Goal: Information Seeking & Learning: Learn about a topic

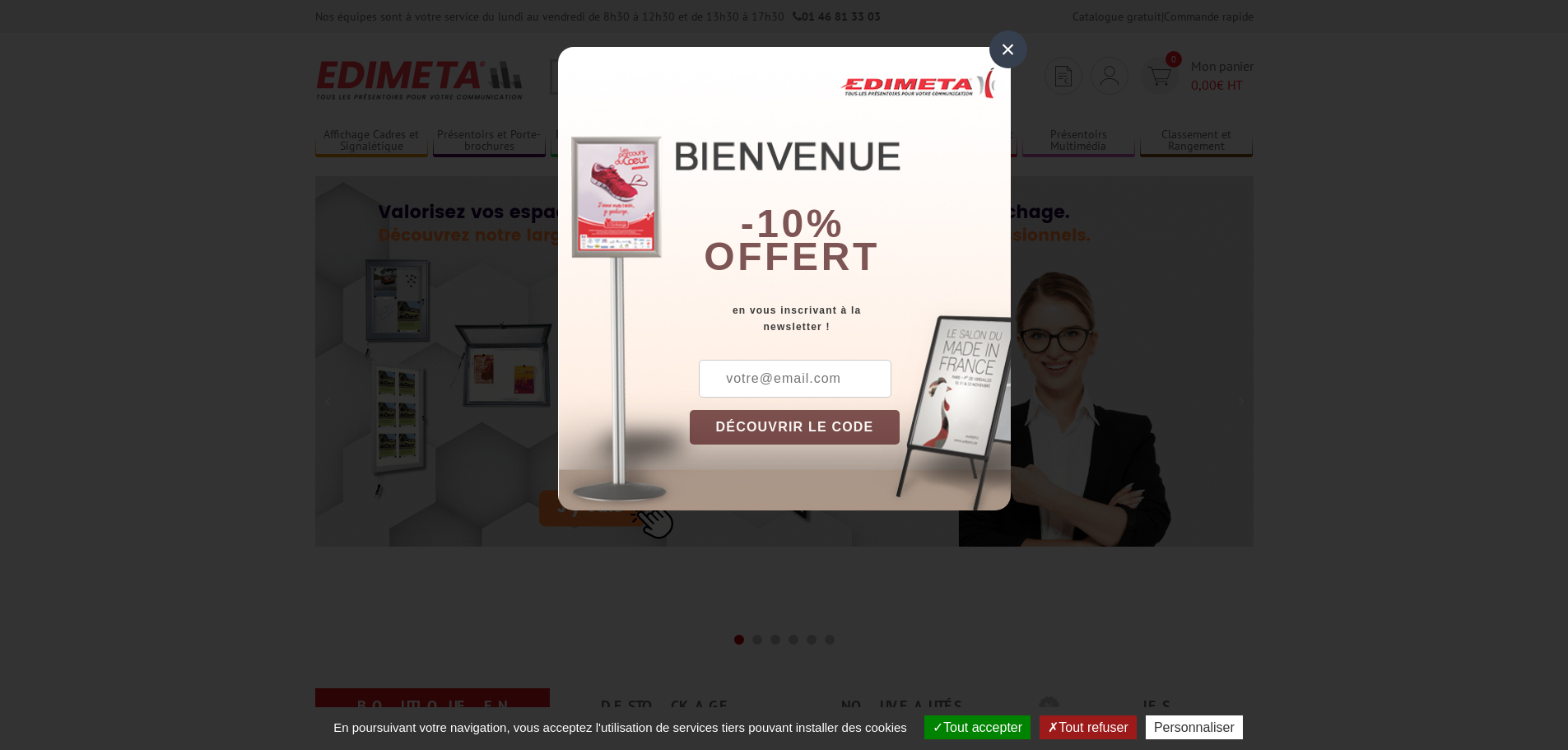
click at [1009, 47] on div "×" at bounding box center [1008, 49] width 37 height 37
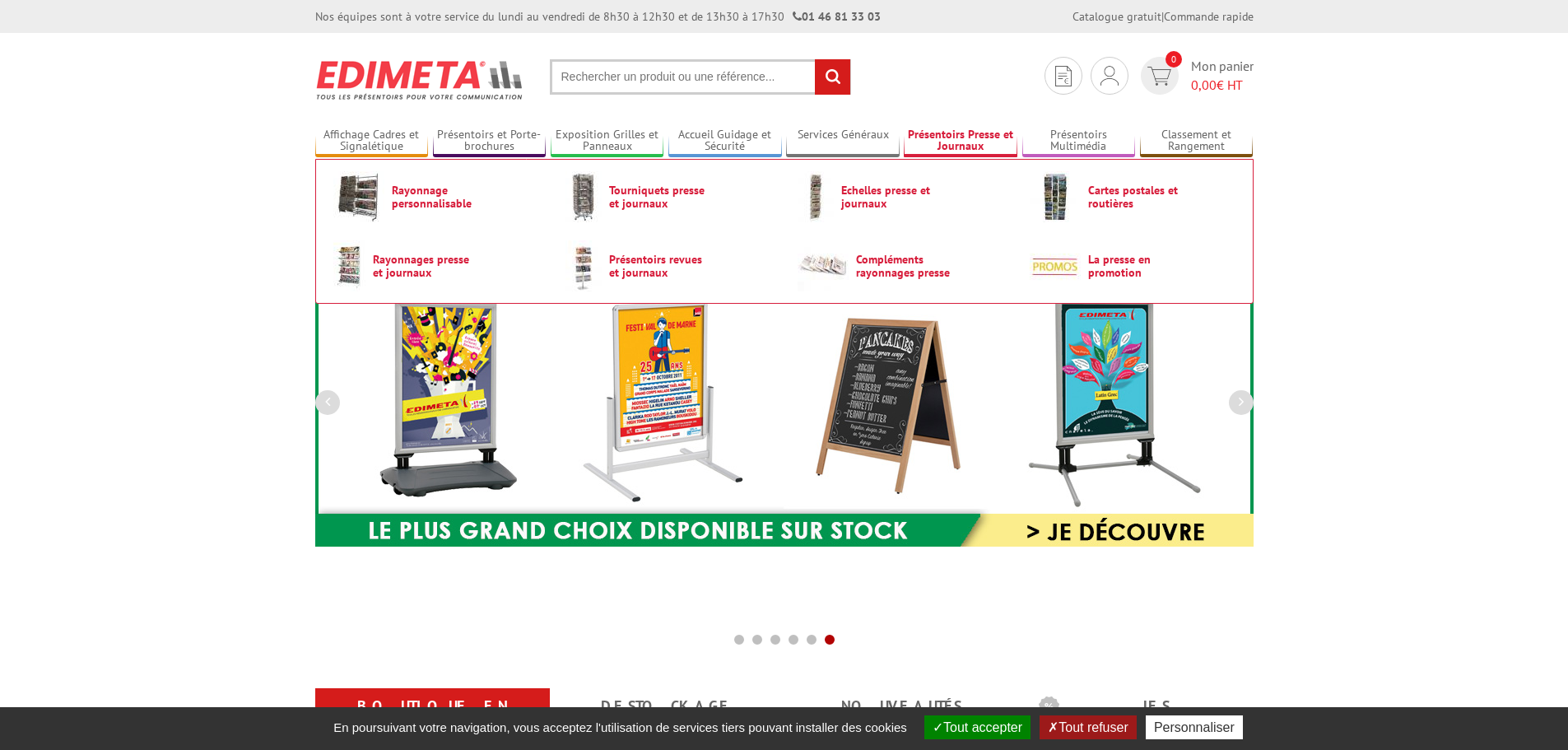
click at [955, 138] on link "Présentoirs Presse et Journaux" at bounding box center [960, 142] width 113 height 28
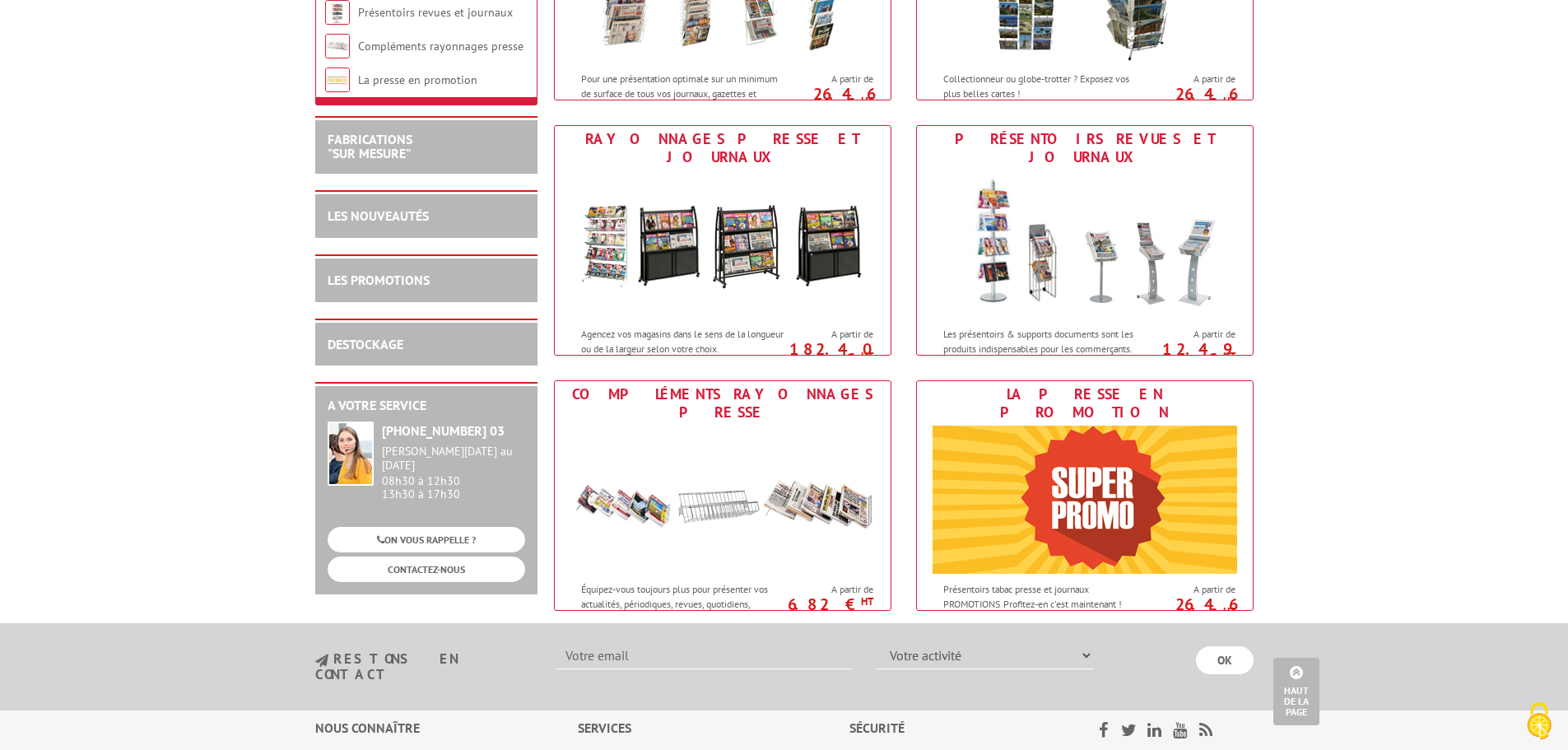
scroll to position [656, 0]
click at [1465, 157] on body "Nos équipes sont à votre service du lundi au vendredi de 8h30 à 12h30 et de 13h…" at bounding box center [784, 173] width 1568 height 1659
click at [704, 193] on img at bounding box center [722, 243] width 304 height 149
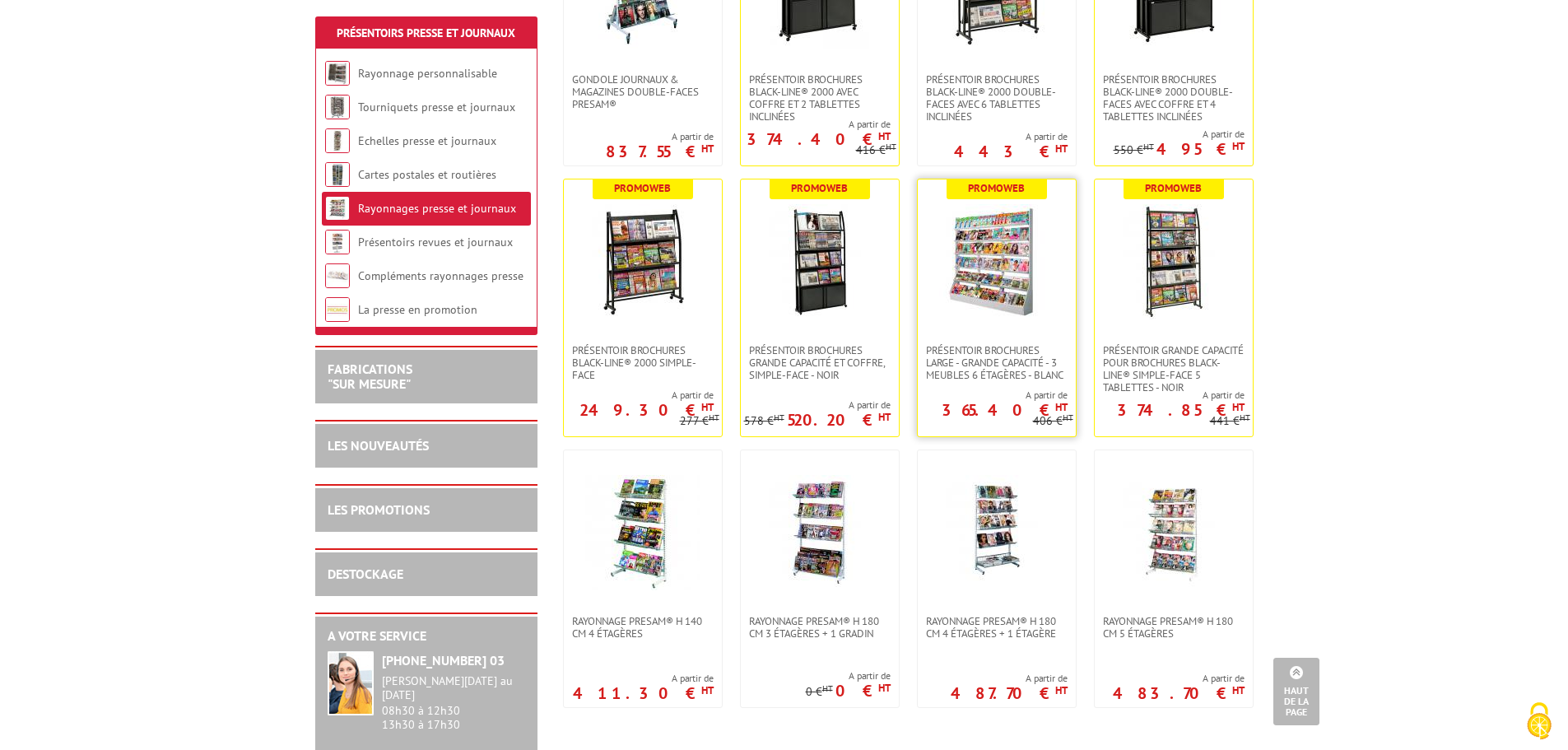
scroll to position [481, 0]
click at [999, 270] on img at bounding box center [996, 262] width 115 height 115
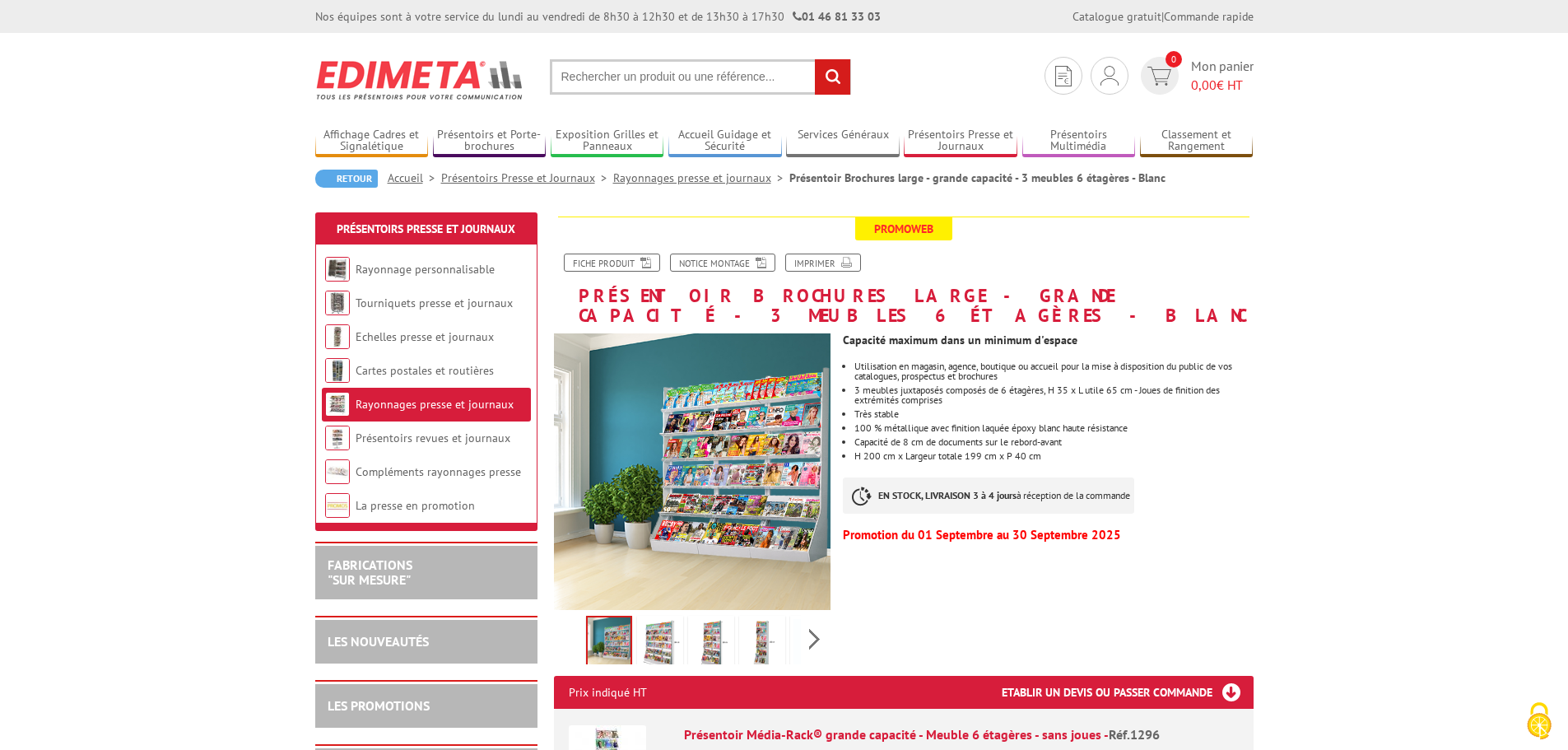
click at [667, 629] on img at bounding box center [660, 645] width 39 height 51
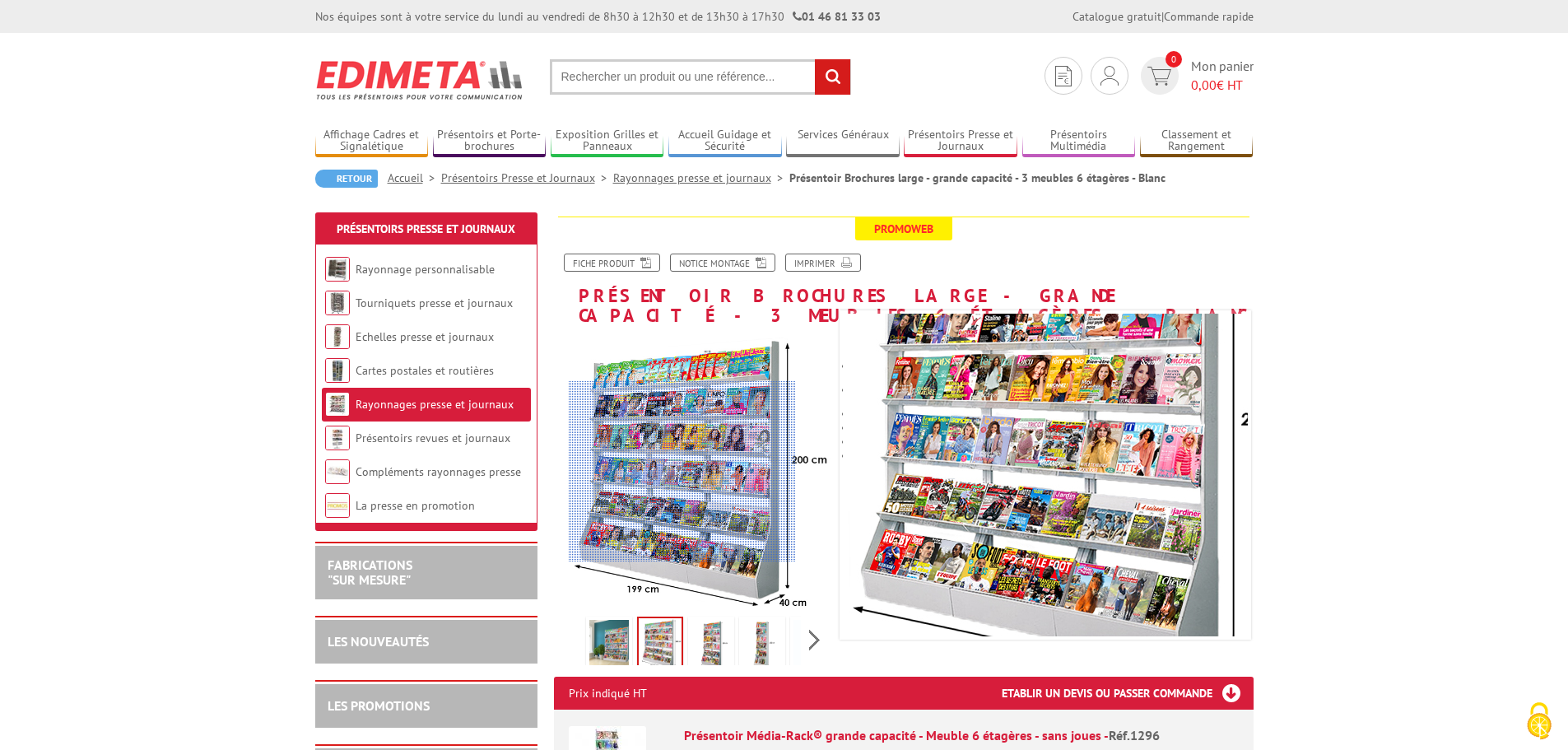
click at [682, 471] on div at bounding box center [682, 471] width 227 height 181
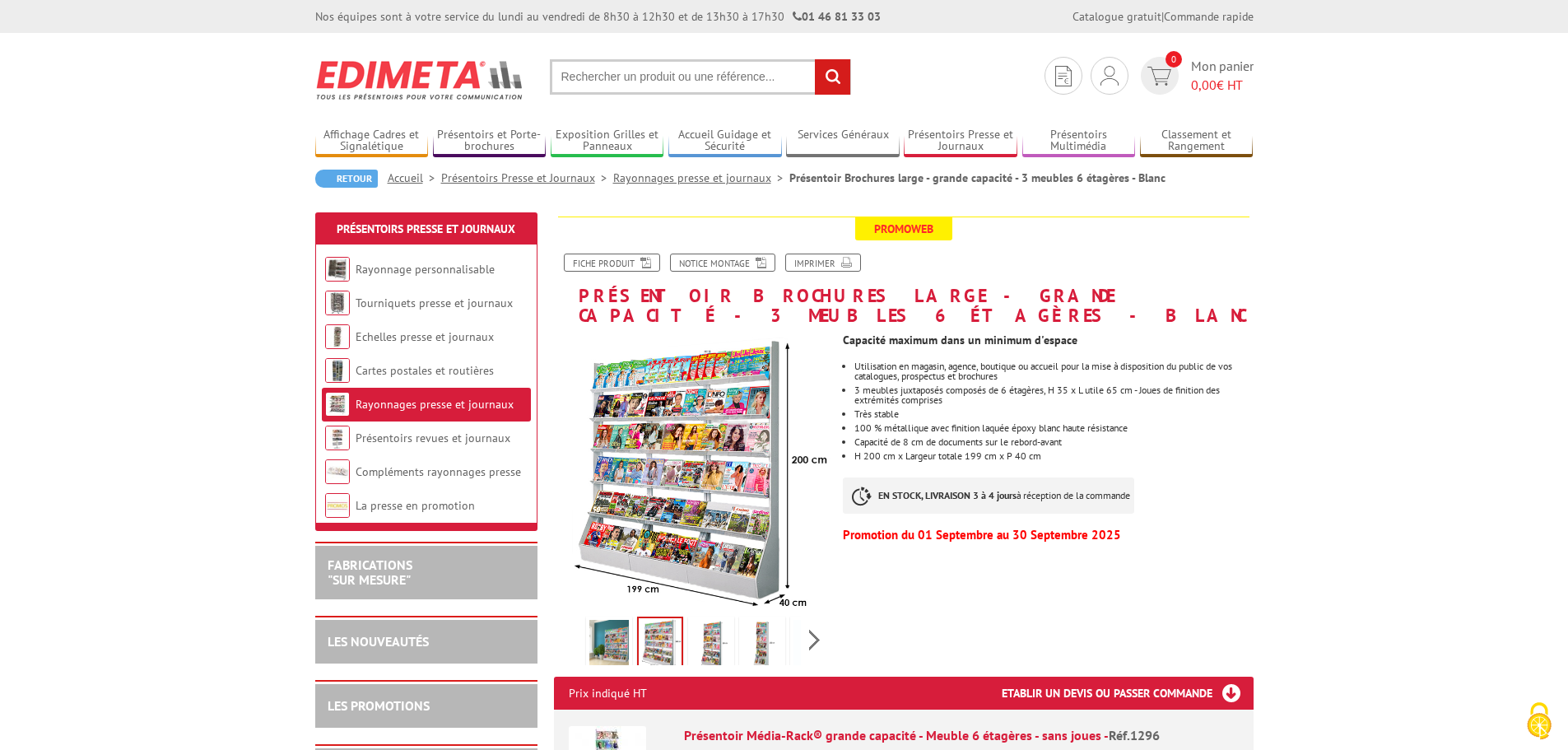
click at [707, 624] on img at bounding box center [712, 646] width 39 height 51
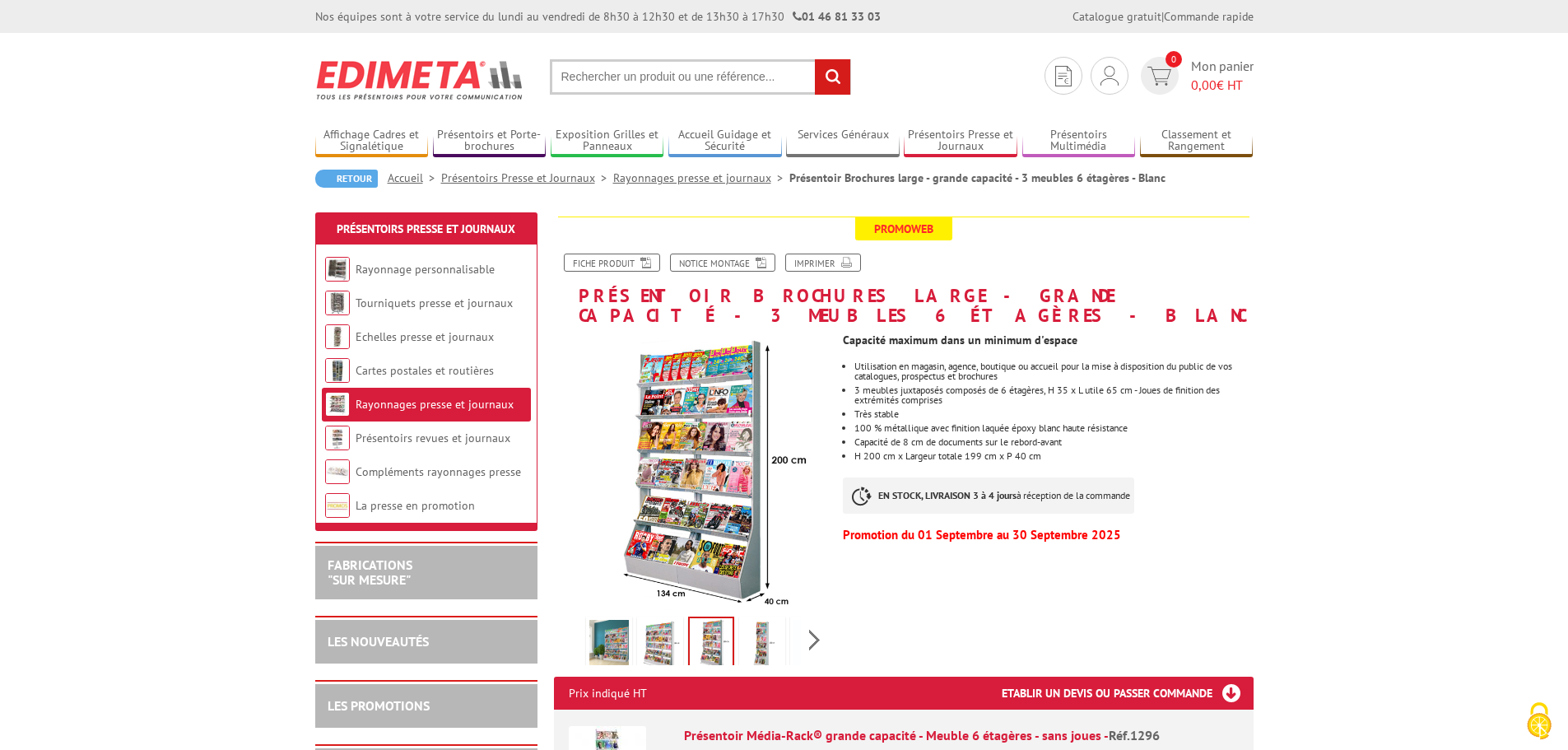
click at [762, 622] on img at bounding box center [762, 646] width 39 height 51
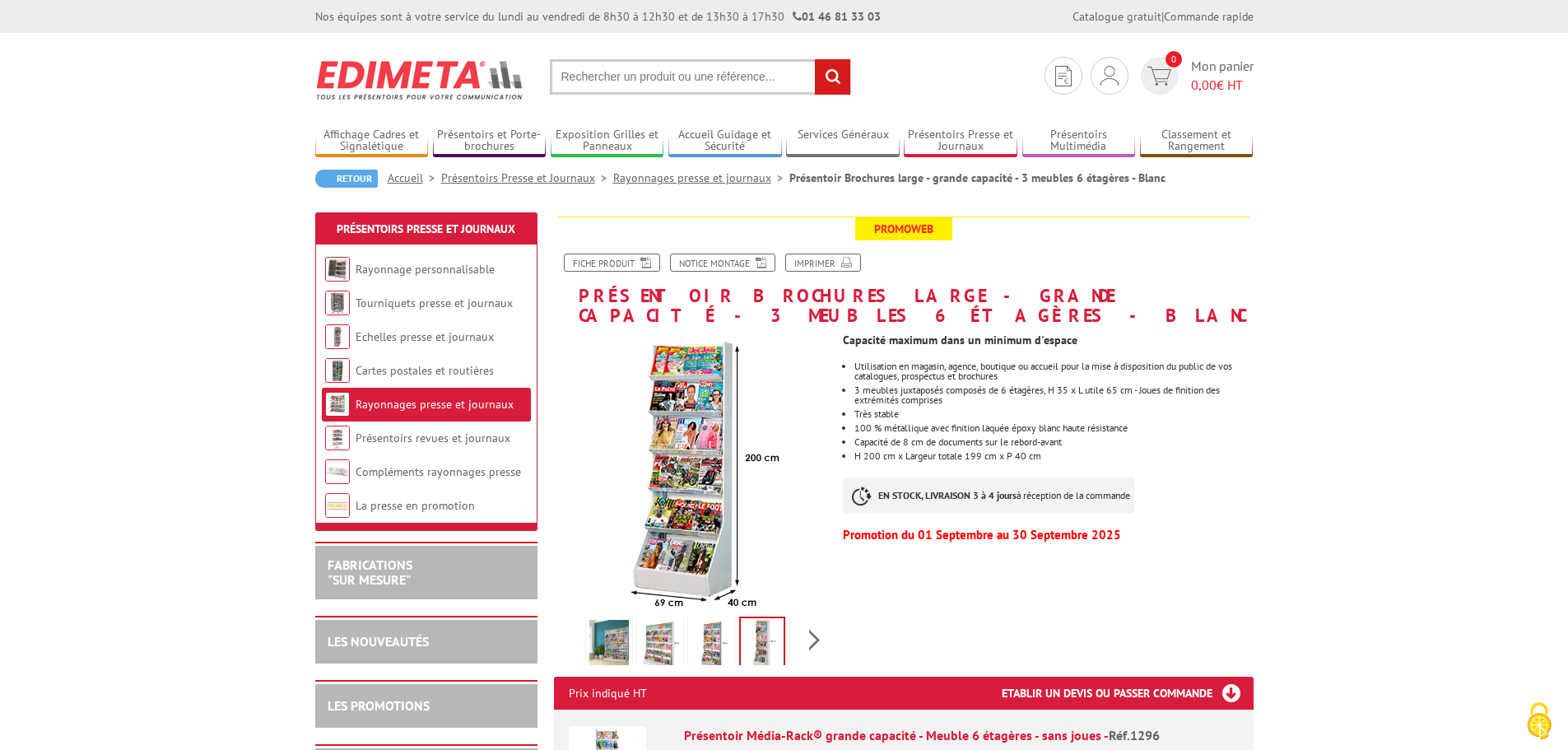
drag, startPoint x: 714, startPoint y: 626, endPoint x: 700, endPoint y: 624, distance: 14.1
click at [714, 625] on img at bounding box center [712, 646] width 39 height 51
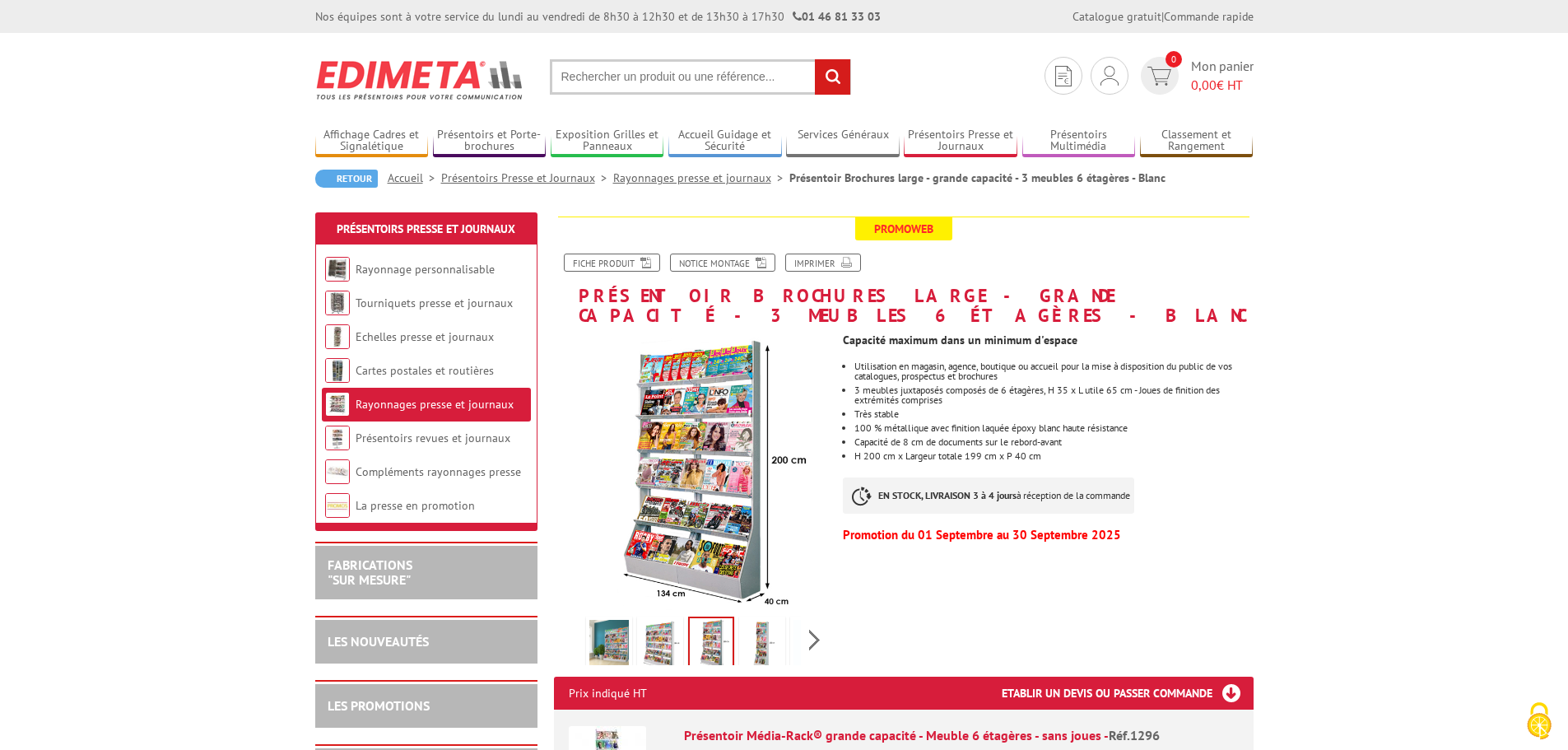
click at [654, 626] on img at bounding box center [660, 646] width 39 height 51
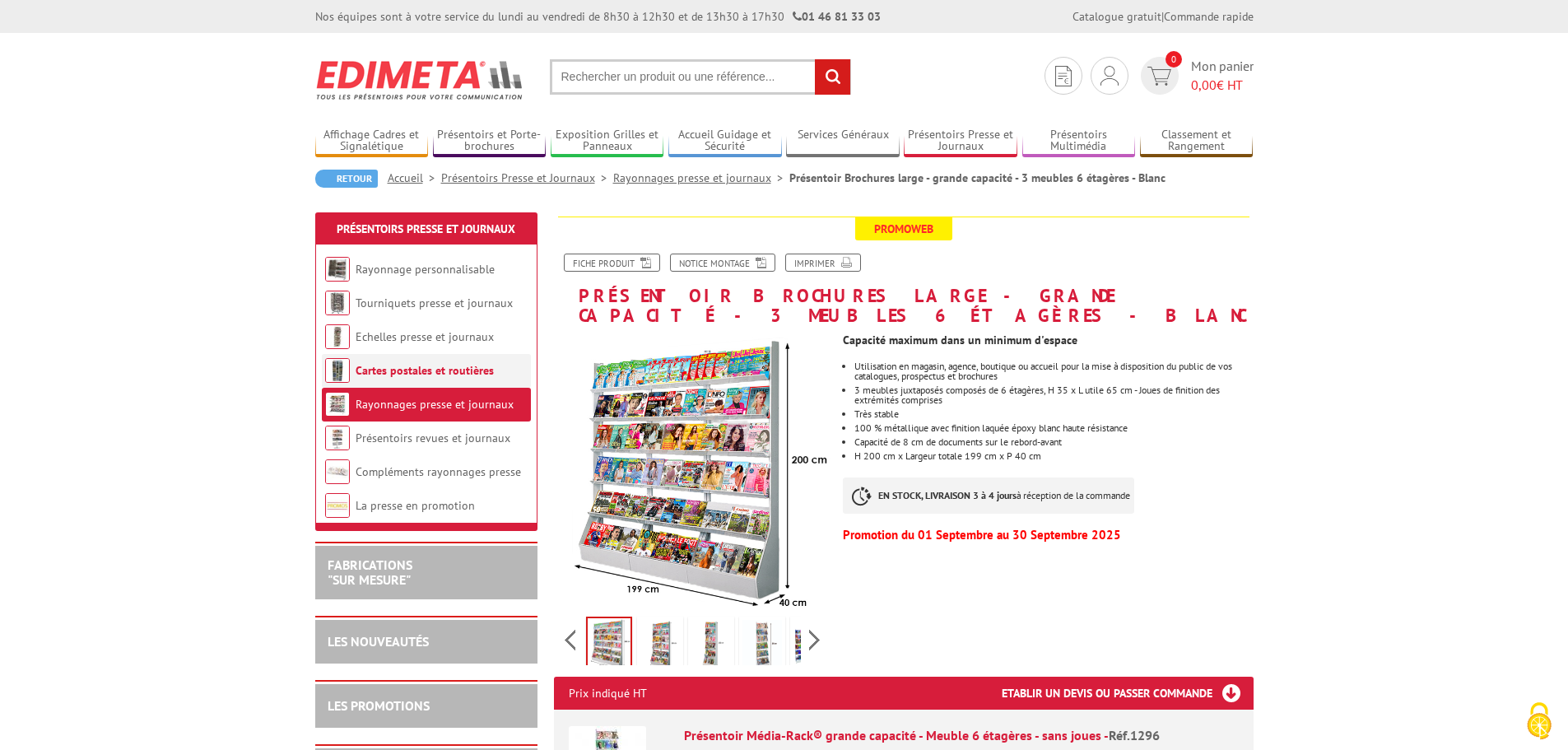
click at [390, 365] on link "Cartes postales et routières" at bounding box center [424, 370] width 139 height 15
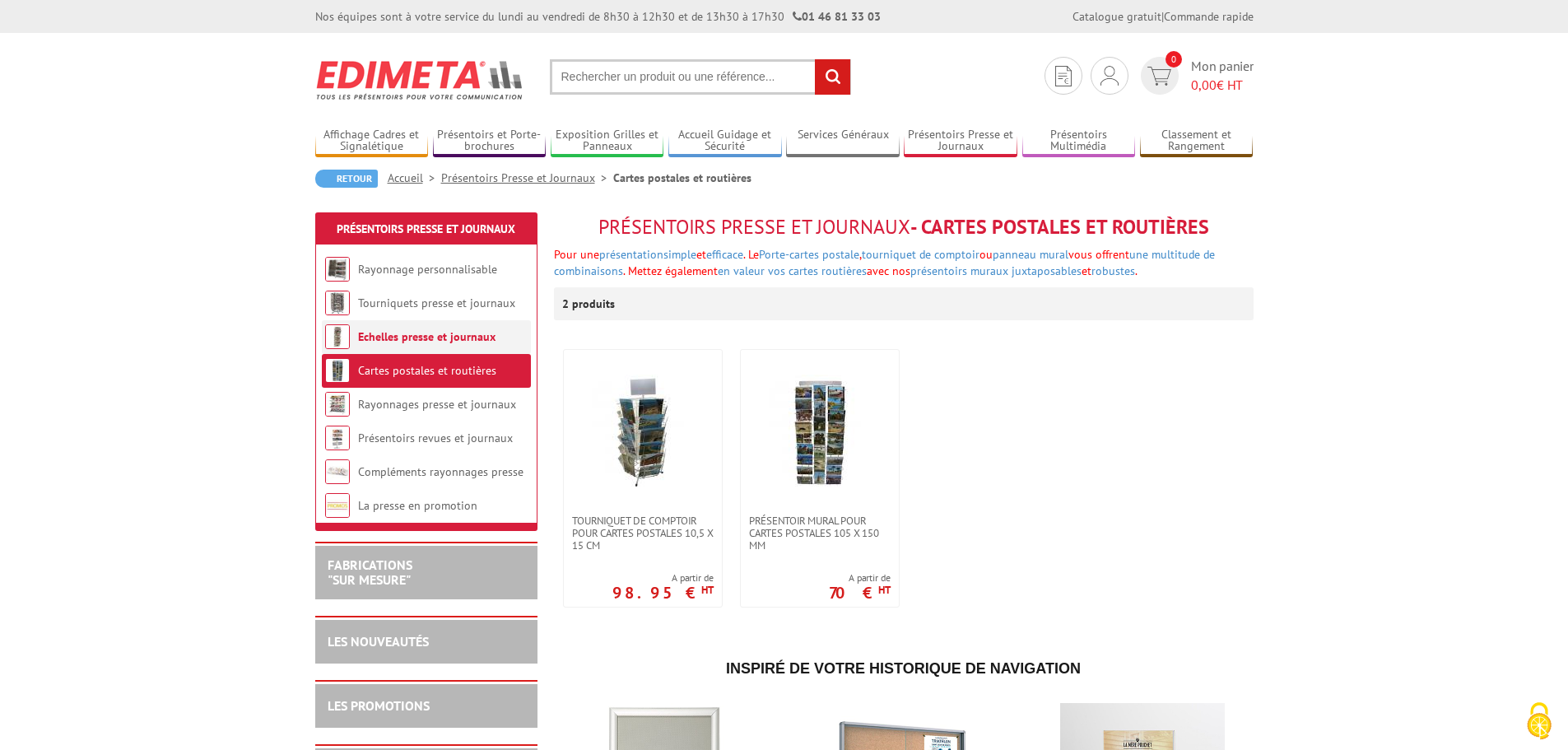
click at [427, 338] on link "Echelles presse et journaux" at bounding box center [427, 337] width 138 height 15
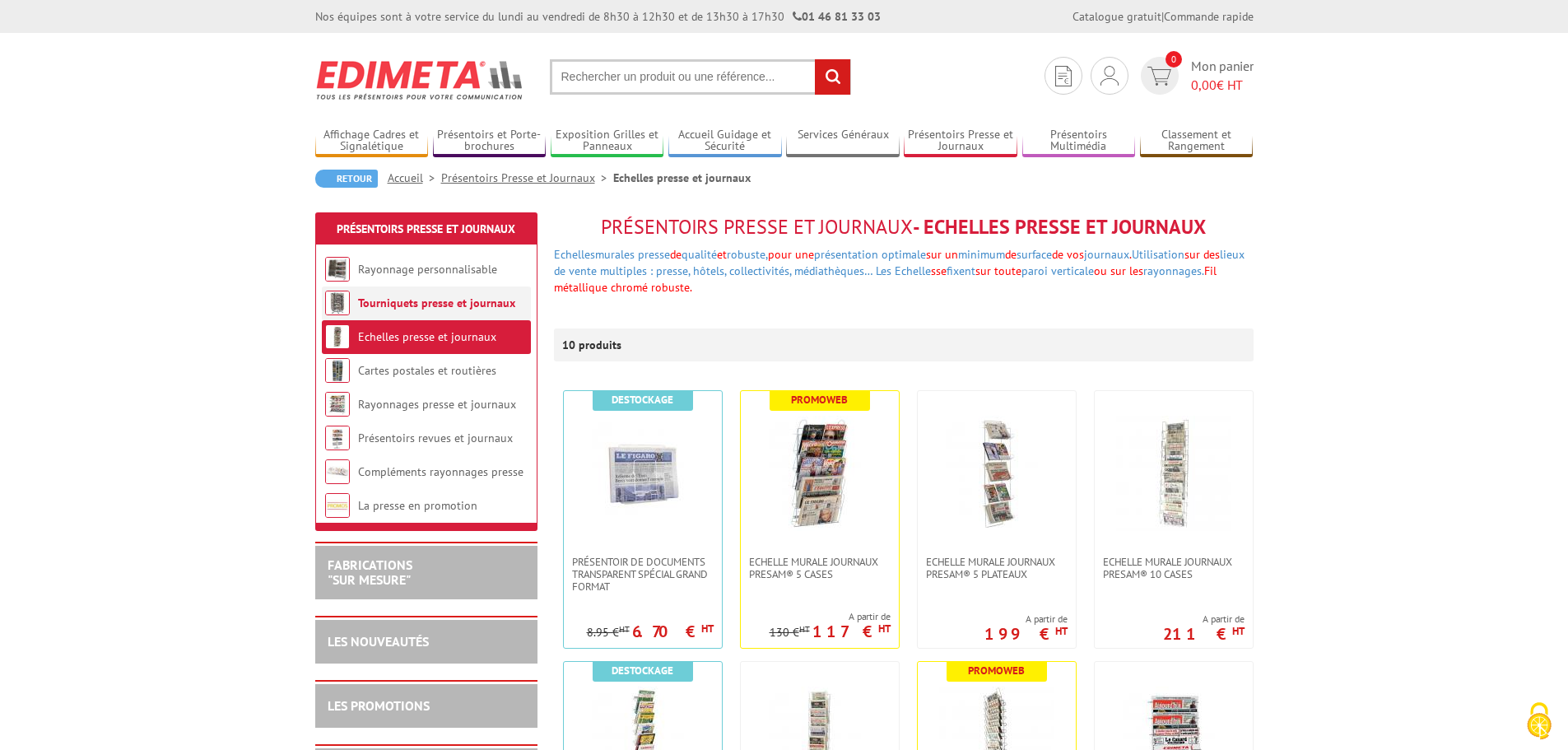
click at [422, 305] on link "Tourniquets presse et journaux" at bounding box center [437, 302] width 157 height 15
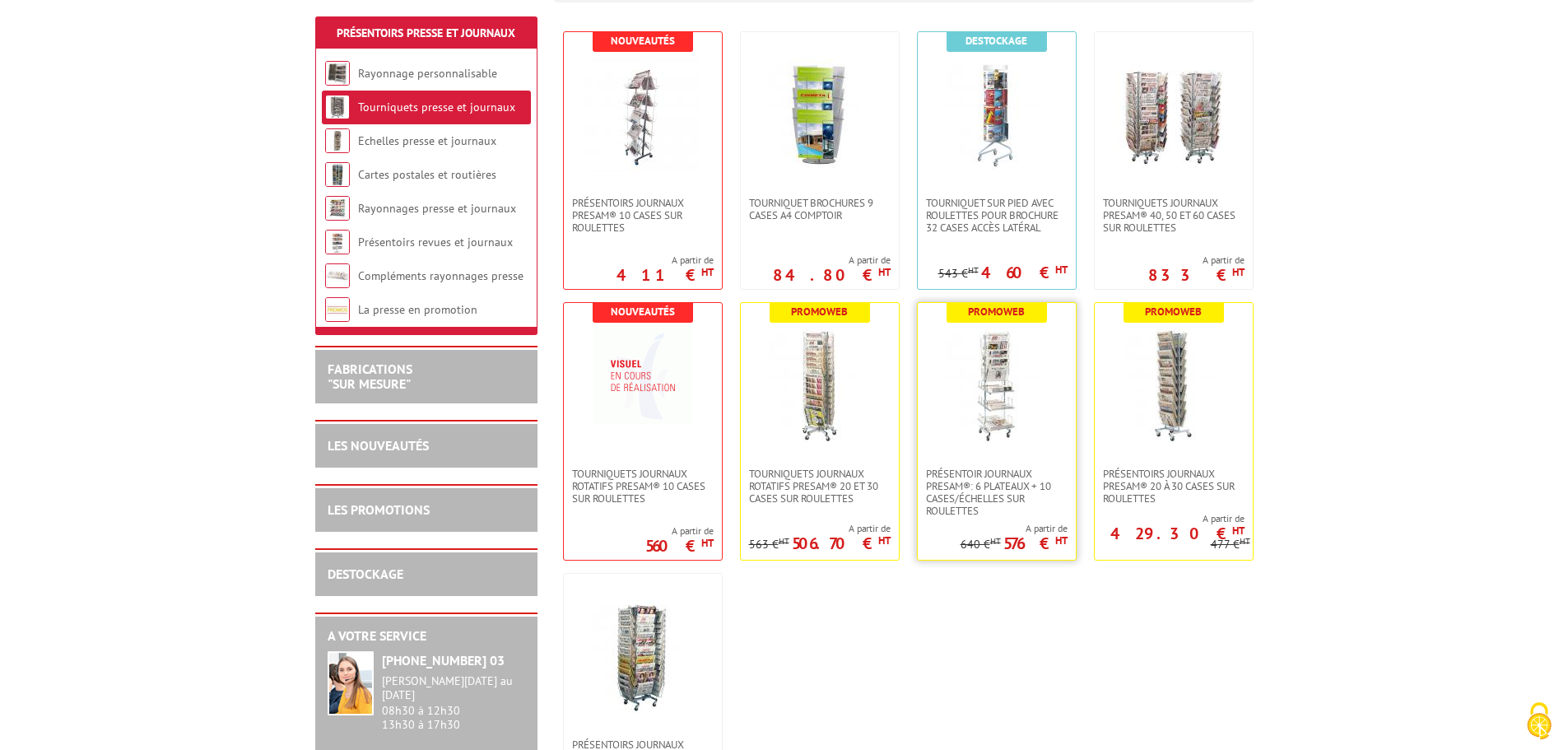
scroll to position [319, 0]
click at [434, 74] on link "Rayonnage personnalisable" at bounding box center [427, 73] width 139 height 15
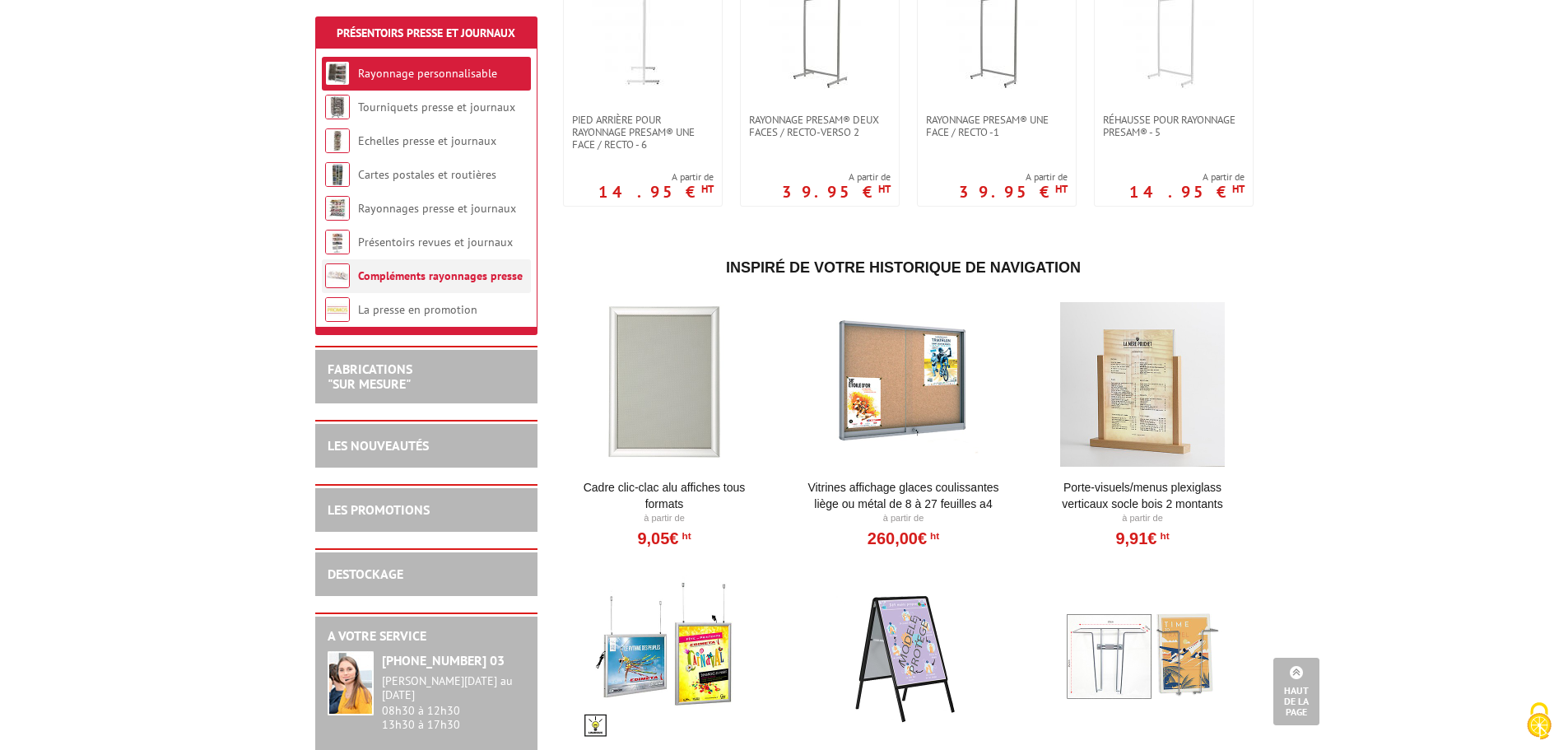
scroll to position [722, 0]
click at [385, 279] on link "Compléments rayonnages presse" at bounding box center [440, 276] width 164 height 15
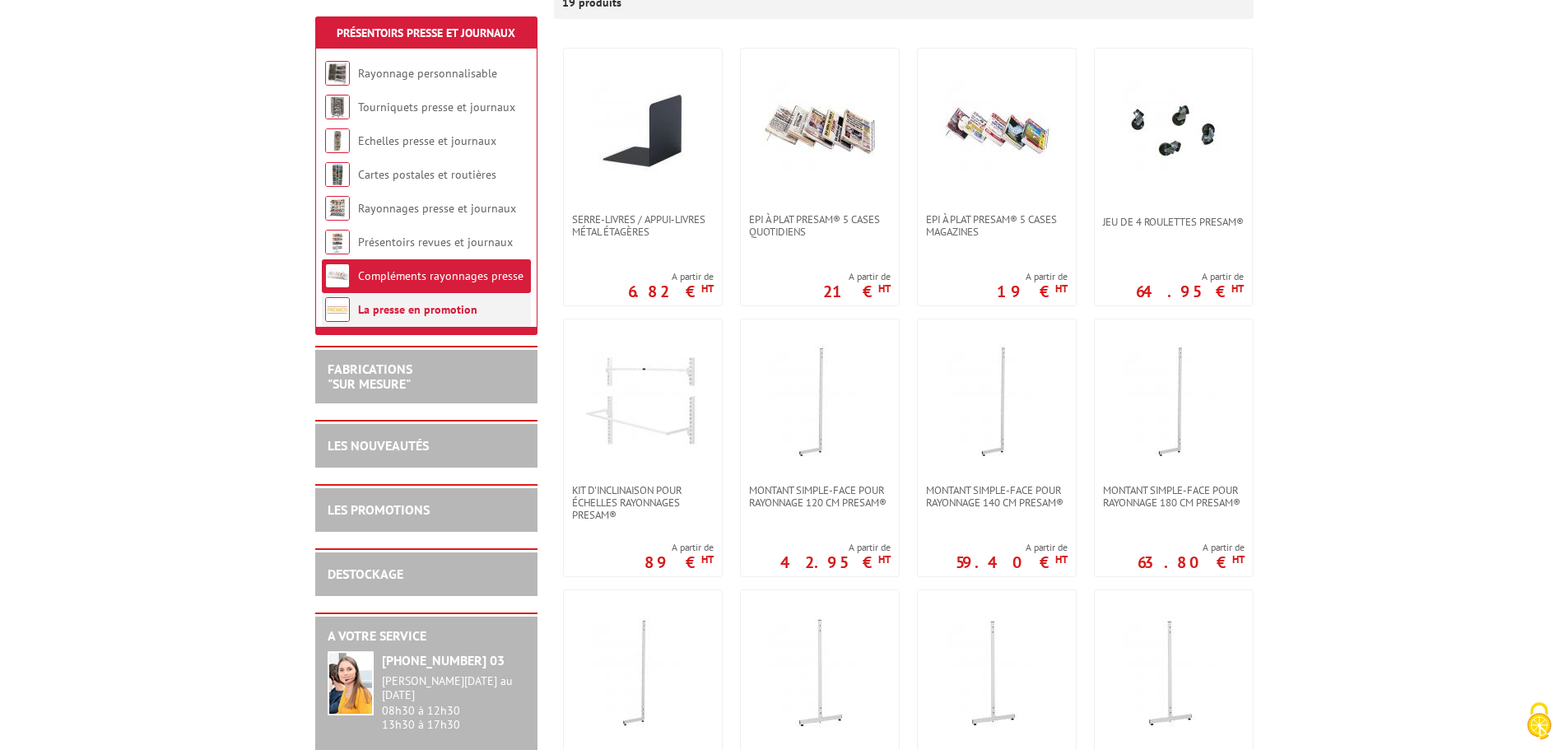
scroll to position [328, 0]
click at [456, 309] on link "La presse en promotion" at bounding box center [417, 309] width 119 height 15
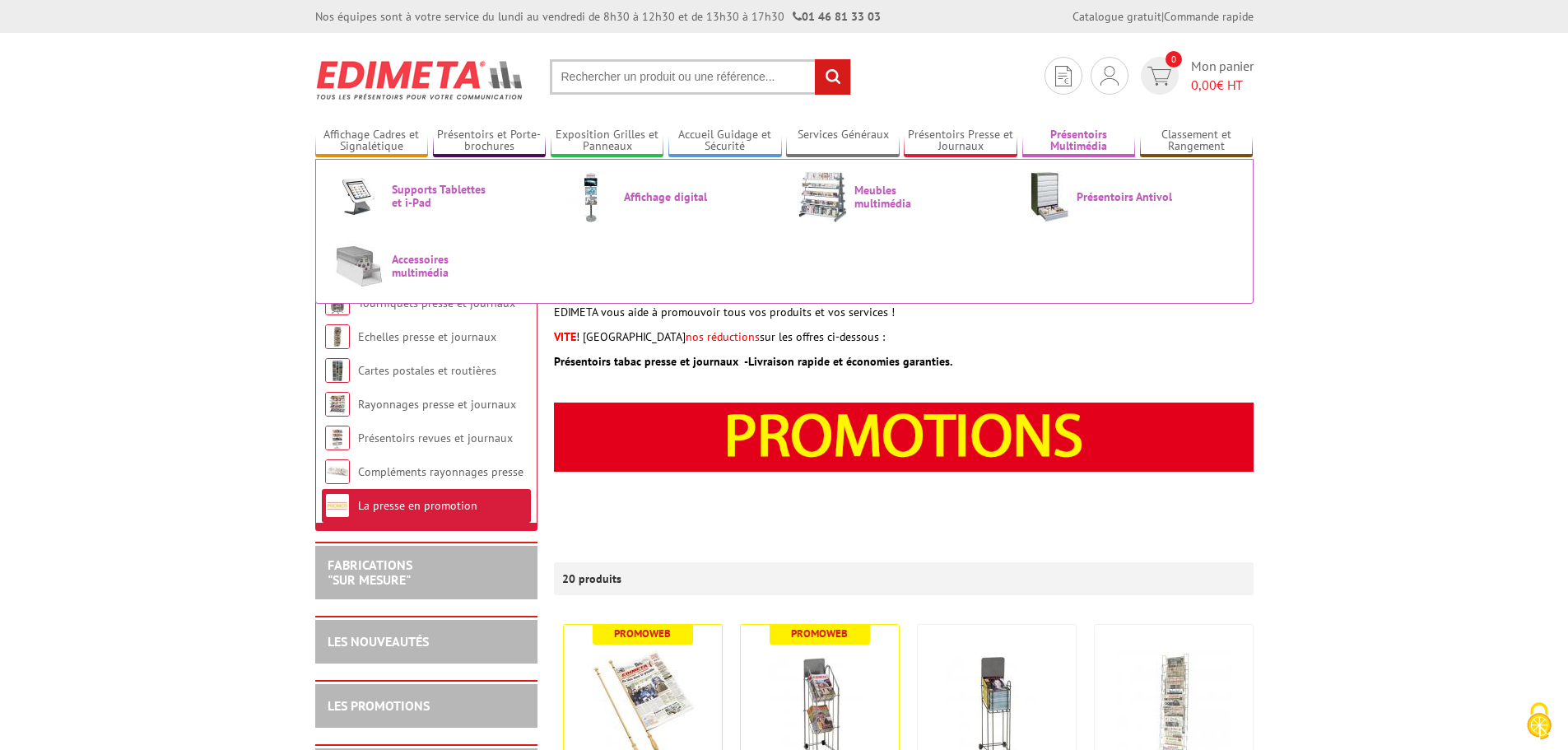
click at [1087, 137] on link "Présentoirs Multimédia" at bounding box center [1079, 142] width 113 height 28
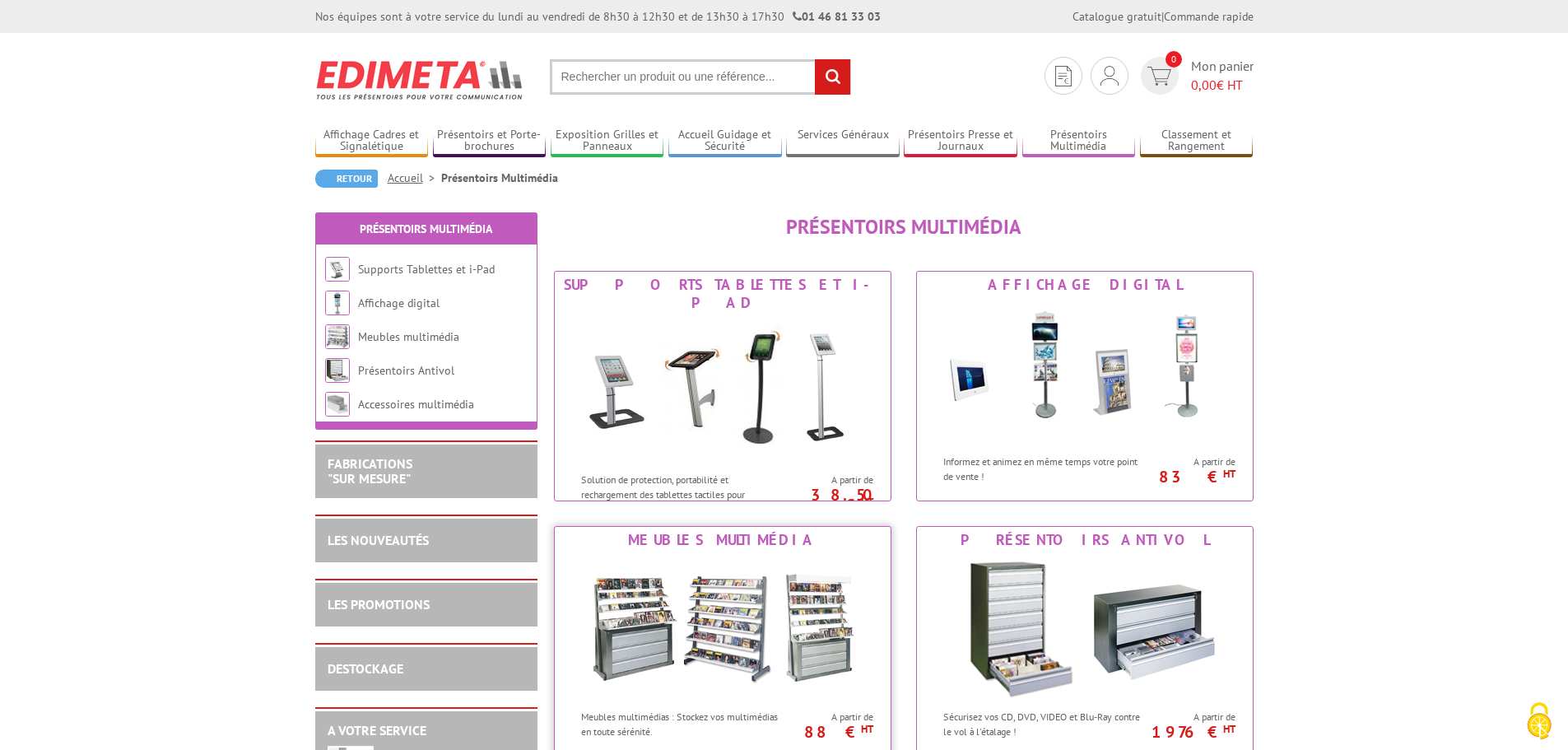
click at [721, 606] on img at bounding box center [722, 627] width 304 height 149
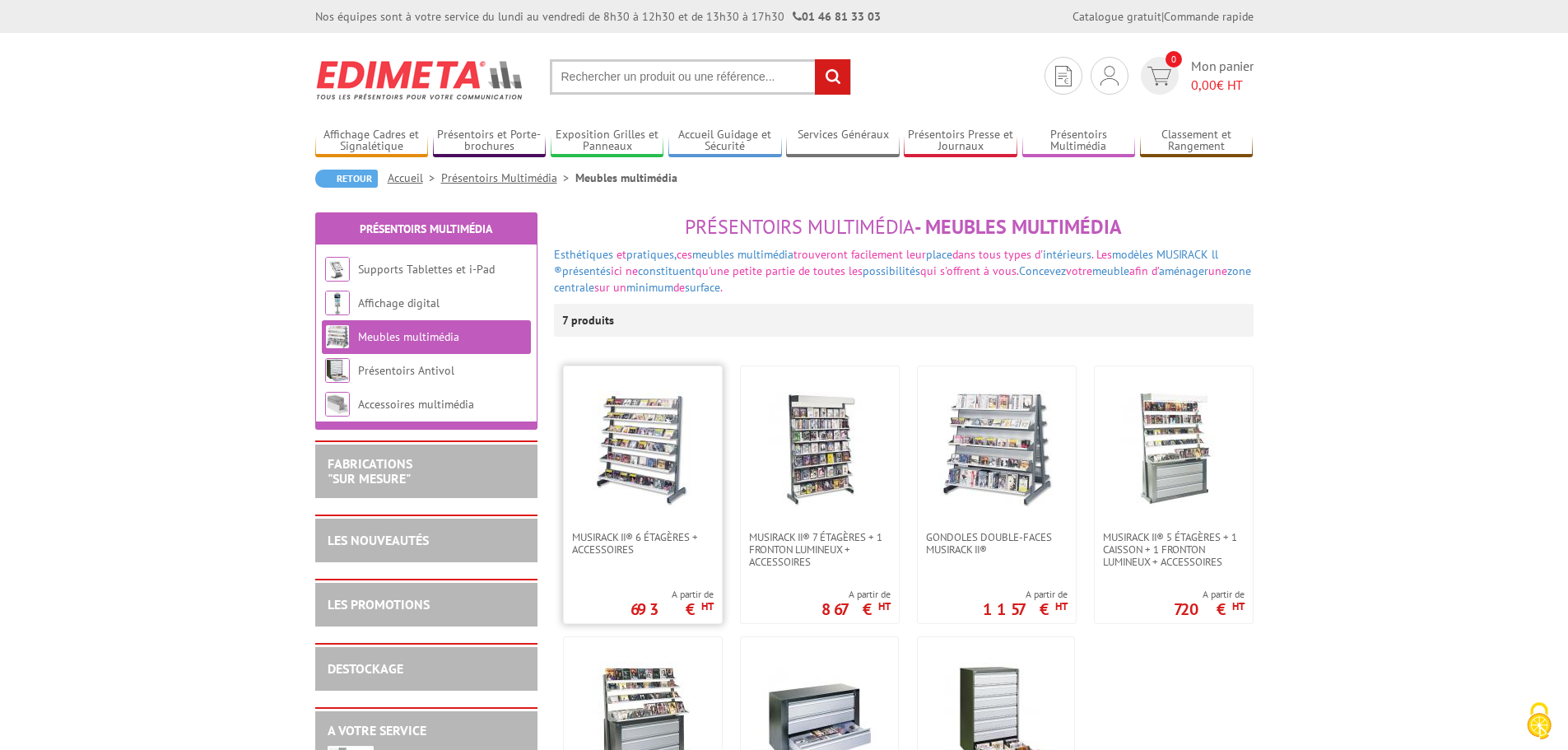
click at [635, 424] on img at bounding box center [643, 448] width 115 height 115
click at [821, 433] on img at bounding box center [820, 448] width 115 height 115
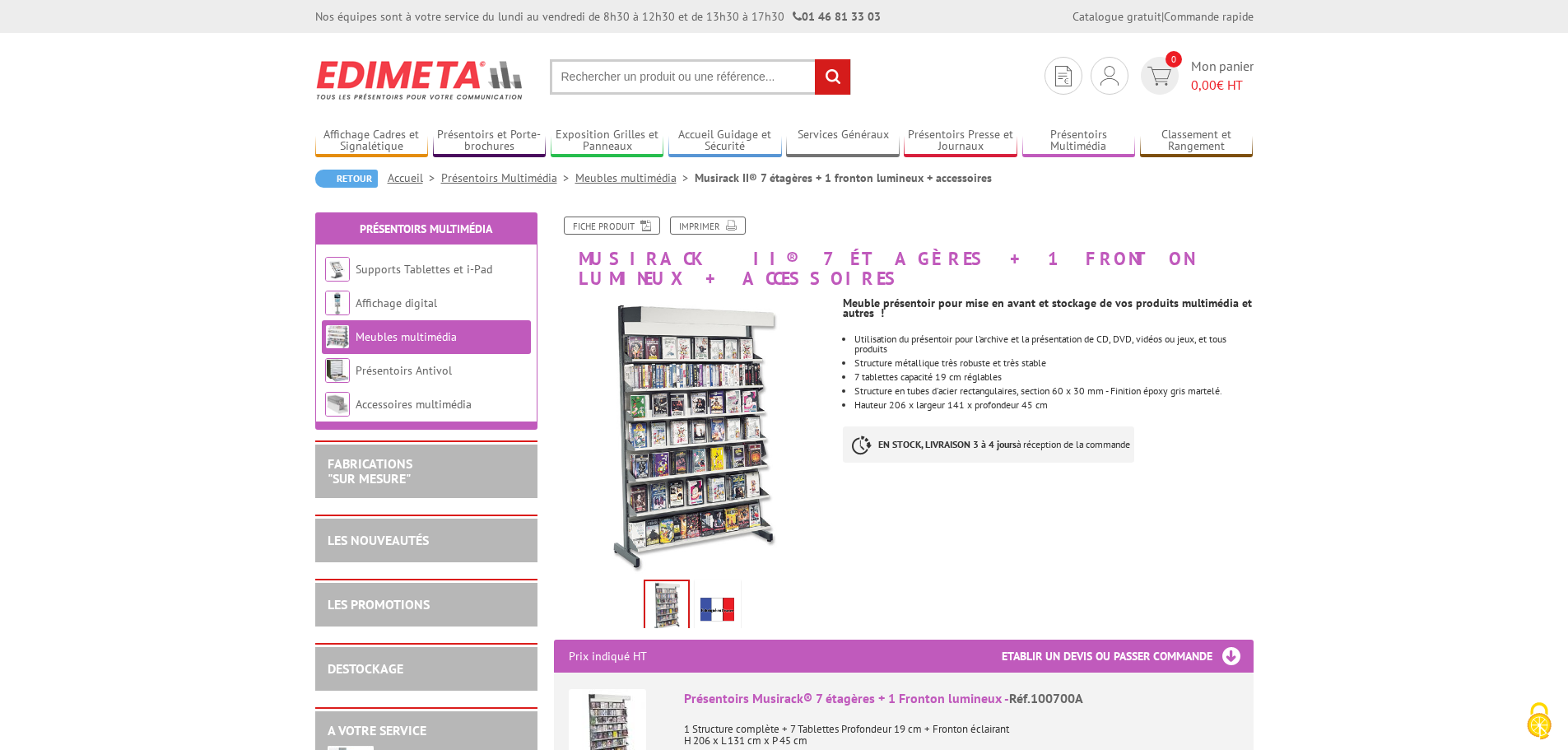
click at [722, 435] on img at bounding box center [693, 435] width 278 height 278
click at [672, 400] on img at bounding box center [693, 435] width 278 height 278
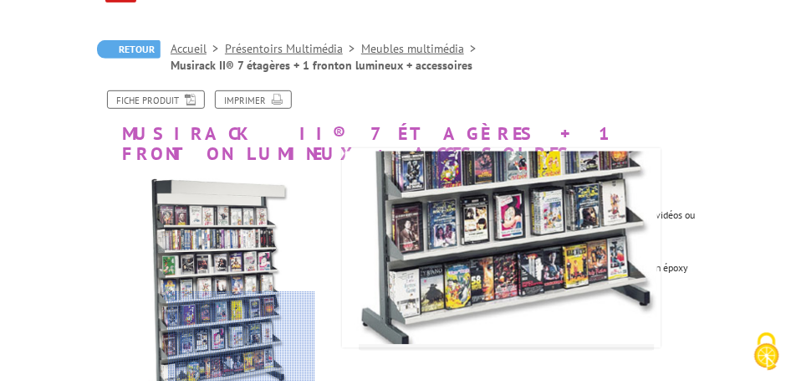
scroll to position [203, 0]
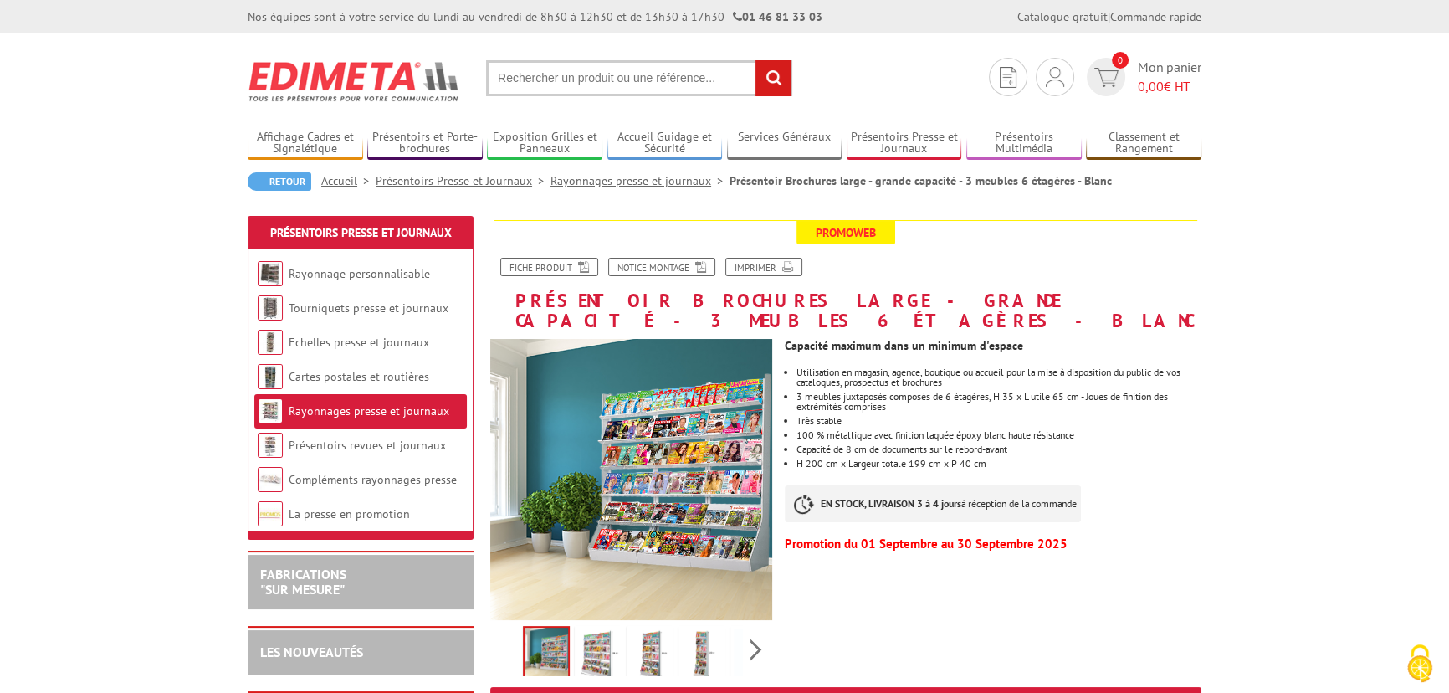
click at [599, 646] on img at bounding box center [598, 655] width 40 height 52
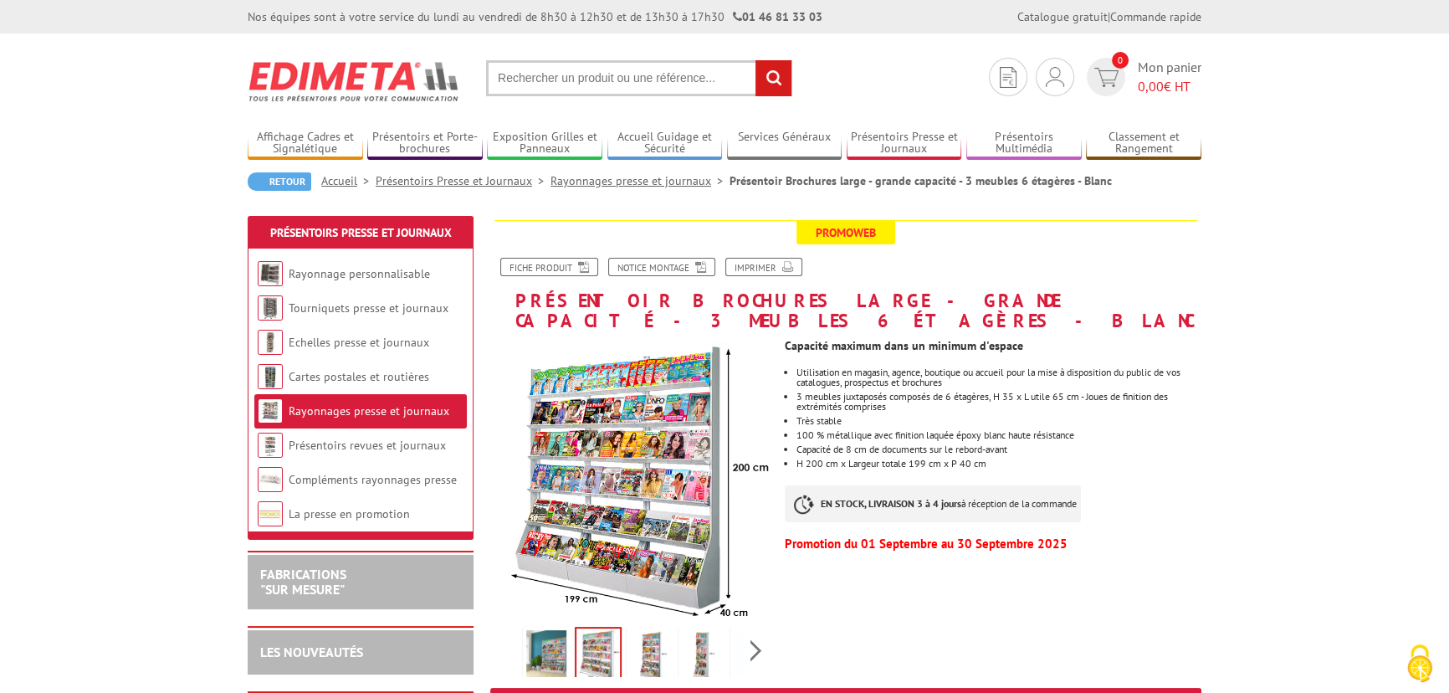
click at [644, 638] on img at bounding box center [650, 656] width 40 height 52
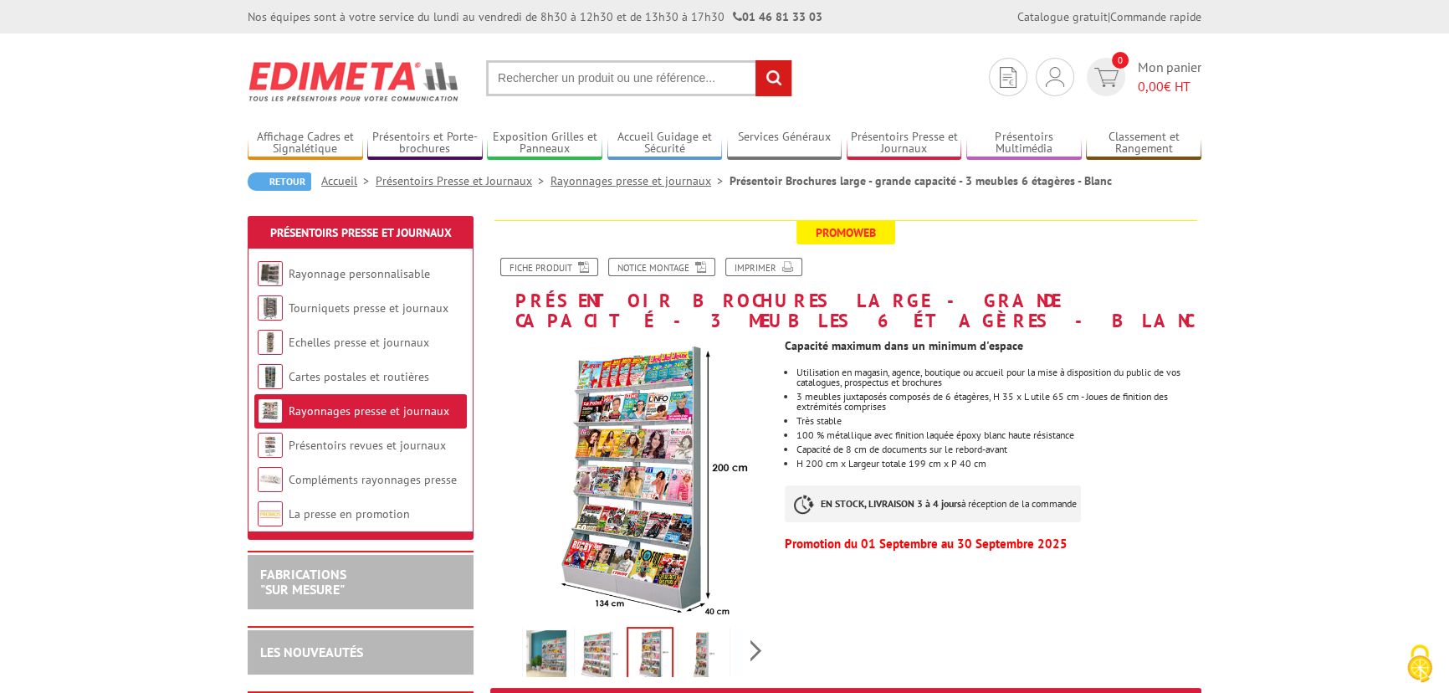
click at [606, 630] on img at bounding box center [598, 656] width 40 height 52
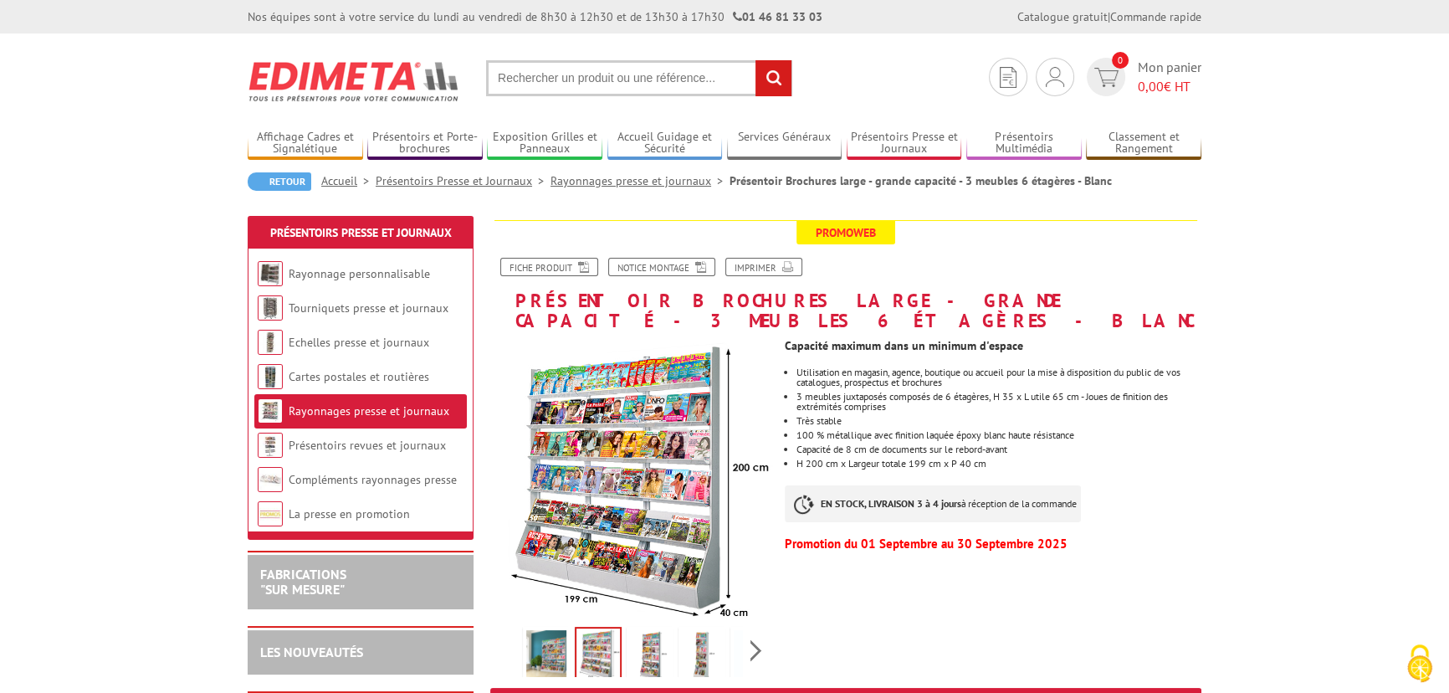
click at [646, 636] on img at bounding box center [650, 656] width 40 height 52
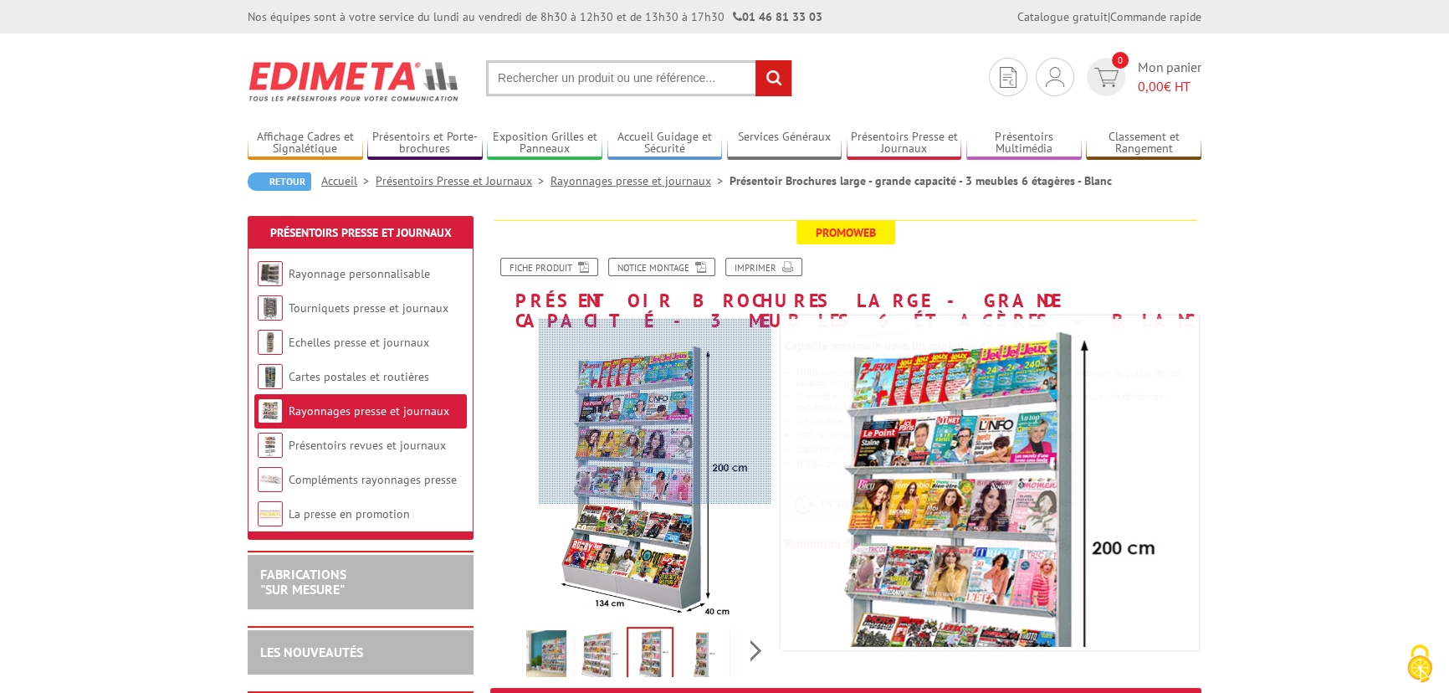
click at [655, 406] on div at bounding box center [655, 411] width 232 height 185
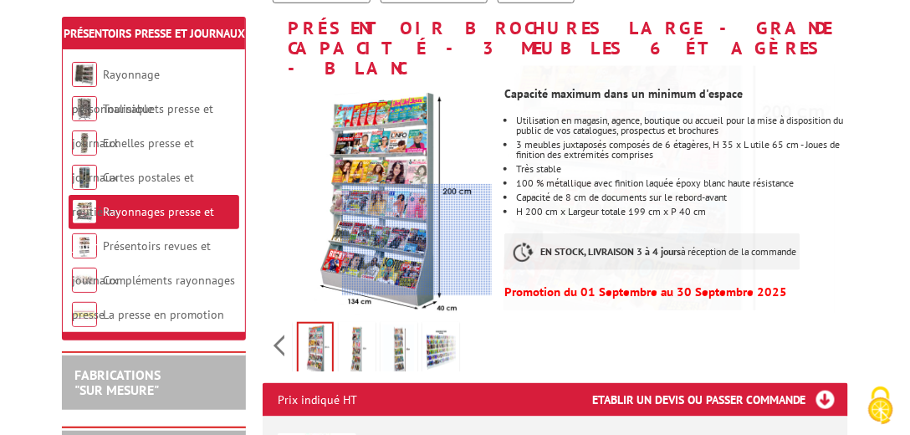
scroll to position [275, 0]
